Goal: Find specific page/section: Find specific page/section

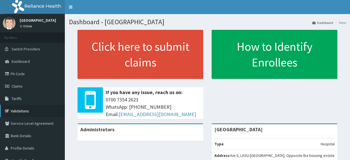
click at [19, 111] on link "Validations" at bounding box center [32, 111] width 65 height 12
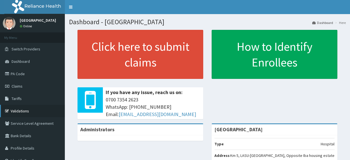
click at [19, 111] on link "Validations" at bounding box center [32, 111] width 65 height 12
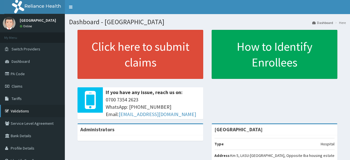
click at [19, 111] on link "Validations" at bounding box center [32, 111] width 65 height 12
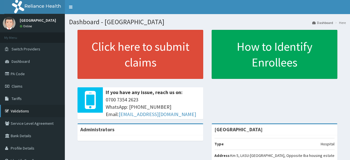
click at [19, 111] on link "Validations" at bounding box center [32, 111] width 65 height 12
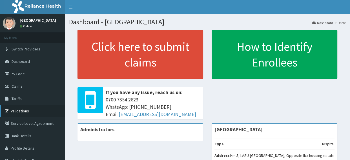
click at [19, 111] on link "Validations" at bounding box center [32, 111] width 65 height 12
click at [21, 109] on link "Validations" at bounding box center [32, 111] width 65 height 12
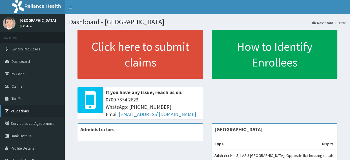
click at [21, 109] on link "Validations" at bounding box center [32, 111] width 65 height 12
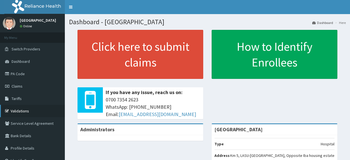
click at [21, 109] on link "Validations" at bounding box center [32, 111] width 65 height 12
click at [26, 110] on link "Validations" at bounding box center [32, 111] width 65 height 12
drag, startPoint x: 26, startPoint y: 110, endPoint x: 24, endPoint y: 113, distance: 2.9
click at [25, 111] on link "Validations" at bounding box center [32, 111] width 65 height 12
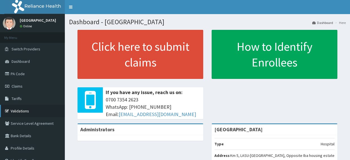
click at [24, 113] on link "Validations" at bounding box center [32, 111] width 65 height 12
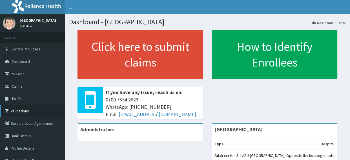
click at [24, 113] on link "Validations" at bounding box center [32, 111] width 65 height 12
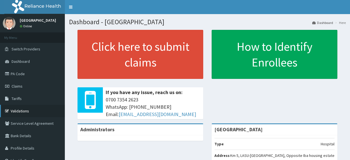
click at [24, 113] on link "Validations" at bounding box center [32, 111] width 65 height 12
click at [18, 111] on link "Validations" at bounding box center [32, 111] width 65 height 12
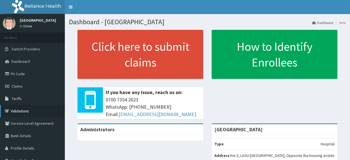
click at [18, 111] on link "Validations" at bounding box center [32, 111] width 65 height 12
